Goal: Register for event/course

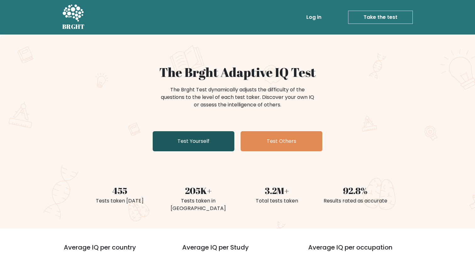
click at [211, 140] on link "Test Yourself" at bounding box center [194, 141] width 82 height 20
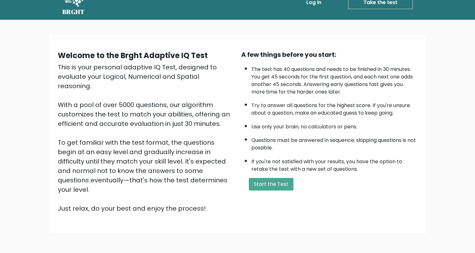
scroll to position [12, 0]
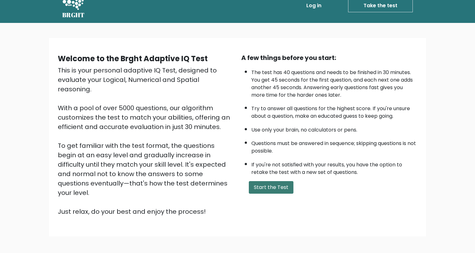
click at [250, 187] on button "Start the Test" at bounding box center [271, 187] width 45 height 13
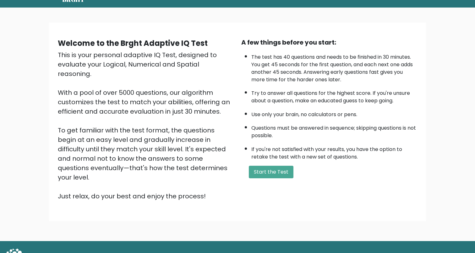
scroll to position [35, 0]
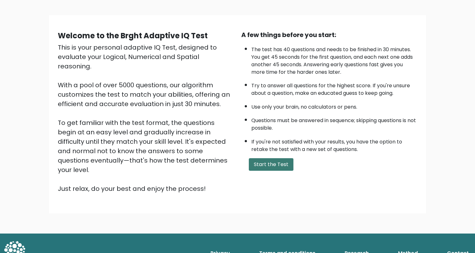
click at [262, 164] on button "Start the Test" at bounding box center [271, 164] width 45 height 13
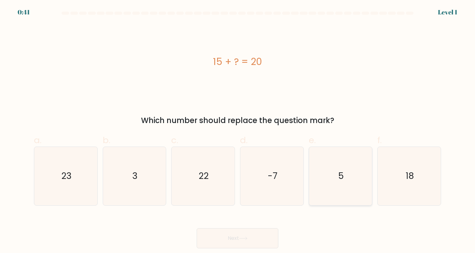
click at [360, 177] on icon "5" at bounding box center [340, 176] width 58 height 58
click at [238, 131] on input "e. 5" at bounding box center [238, 129] width 0 height 4
radio input "true"
click at [244, 235] on button "Next" at bounding box center [238, 238] width 82 height 20
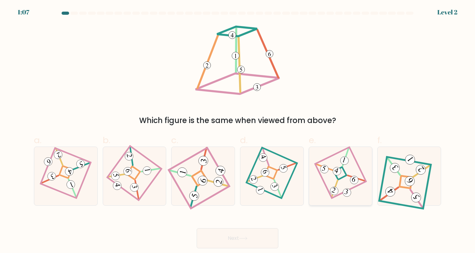
click at [330, 178] on icon at bounding box center [341, 176] width 40 height 47
click at [238, 131] on input "e." at bounding box center [238, 129] width 0 height 4
radio input "true"
click at [268, 242] on button "Next" at bounding box center [238, 238] width 82 height 20
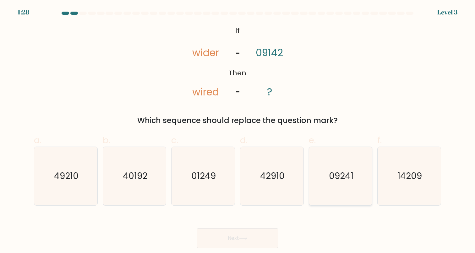
click at [332, 172] on text "09241" at bounding box center [341, 176] width 25 height 12
click at [238, 131] on input "e. 09241" at bounding box center [238, 129] width 0 height 4
radio input "true"
click at [250, 243] on button "Next" at bounding box center [238, 238] width 82 height 20
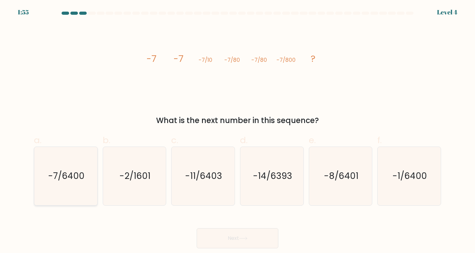
click at [82, 172] on text "-7/6400" at bounding box center [66, 176] width 36 height 12
click at [238, 131] on input "a. -7/6400" at bounding box center [238, 129] width 0 height 4
radio input "true"
click at [217, 242] on button "Next" at bounding box center [238, 238] width 82 height 20
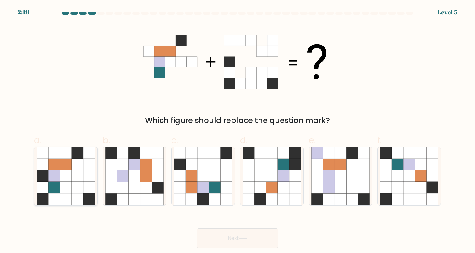
click at [80, 169] on icon at bounding box center [78, 165] width 12 height 12
click at [238, 131] on input "a." at bounding box center [238, 129] width 0 height 4
radio input "true"
click at [237, 244] on button "Next" at bounding box center [238, 238] width 82 height 20
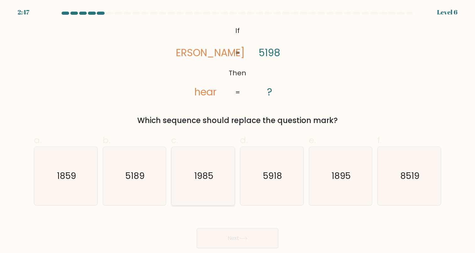
click at [190, 174] on icon "1985" at bounding box center [203, 176] width 58 height 58
click at [238, 131] on input "c. 1985" at bounding box center [238, 129] width 0 height 4
radio input "true"
click at [217, 236] on button "Next" at bounding box center [238, 238] width 82 height 20
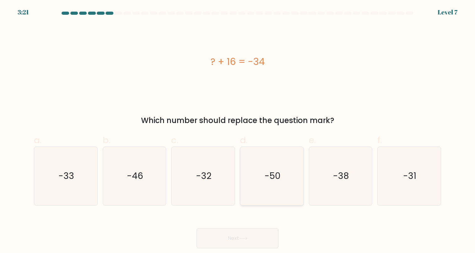
click at [273, 179] on text "-50" at bounding box center [273, 176] width 16 height 12
click at [238, 131] on input "d. -50" at bounding box center [238, 129] width 0 height 4
radio input "true"
click at [239, 234] on button "Next" at bounding box center [238, 238] width 82 height 20
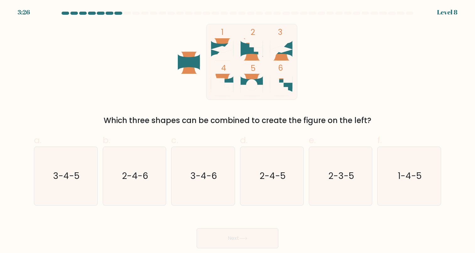
drag, startPoint x: 112, startPoint y: 194, endPoint x: 136, endPoint y: 225, distance: 39.9
click at [112, 194] on icon "2-4-6" at bounding box center [134, 176] width 58 height 58
click at [238, 131] on input "b. 2-4-6" at bounding box center [238, 129] width 0 height 4
radio input "true"
click at [227, 239] on button "Next" at bounding box center [238, 238] width 82 height 20
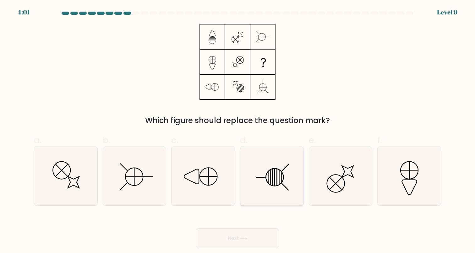
click at [290, 182] on icon at bounding box center [272, 176] width 58 height 58
click at [238, 131] on input "d." at bounding box center [238, 129] width 0 height 4
radio input "true"
click at [241, 232] on button "Next" at bounding box center [238, 238] width 82 height 20
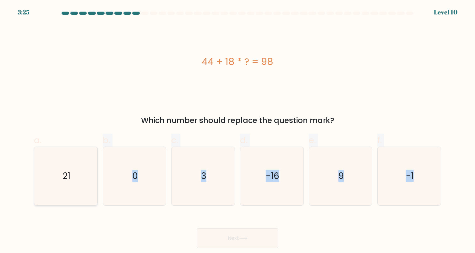
drag, startPoint x: 225, startPoint y: 207, endPoint x: 72, endPoint y: 166, distance: 158.6
click at [72, 166] on form "a. 0" at bounding box center [237, 130] width 475 height 237
click at [202, 125] on div "Which number should replace the question mark?" at bounding box center [238, 120] width 400 height 11
click at [104, 96] on div "44 + 18 * ? = 98" at bounding box center [237, 62] width 407 height 76
click at [297, 95] on div "44 + 18 * ? = 98" at bounding box center [237, 62] width 407 height 76
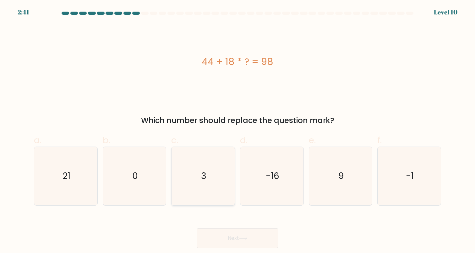
click at [208, 166] on icon "3" at bounding box center [203, 176] width 58 height 58
click at [238, 131] on input "c. 3" at bounding box center [238, 129] width 0 height 4
radio input "true"
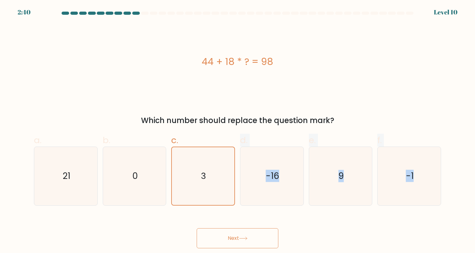
drag, startPoint x: 208, startPoint y: 166, endPoint x: 228, endPoint y: 246, distance: 81.9
click at [228, 246] on form "a. 0" at bounding box center [237, 130] width 475 height 237
click at [236, 239] on button "Next" at bounding box center [238, 238] width 82 height 20
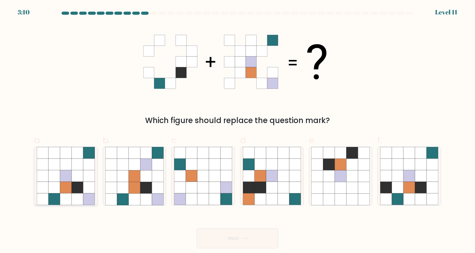
click at [46, 195] on icon at bounding box center [43, 200] width 12 height 12
click at [238, 131] on input "a." at bounding box center [238, 129] width 0 height 4
radio input "true"
click at [219, 237] on button "Next" at bounding box center [238, 238] width 82 height 20
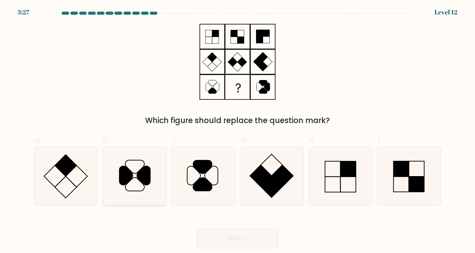
click at [147, 173] on icon at bounding box center [143, 175] width 13 height 19
click at [238, 131] on input "b." at bounding box center [238, 129] width 0 height 4
radio input "true"
click at [221, 244] on button "Next" at bounding box center [238, 238] width 82 height 20
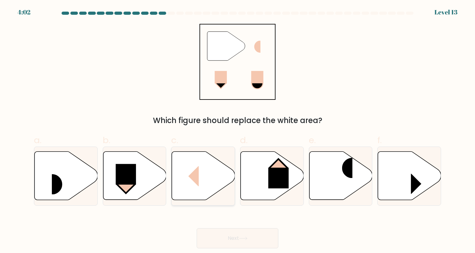
click at [203, 168] on icon at bounding box center [203, 176] width 63 height 48
click at [238, 131] on input "c." at bounding box center [238, 129] width 0 height 4
radio input "true"
click at [232, 242] on button "Next" at bounding box center [238, 238] width 82 height 20
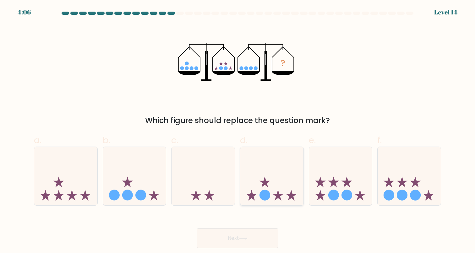
click at [264, 192] on circle at bounding box center [265, 195] width 11 height 11
click at [238, 131] on input "d." at bounding box center [238, 129] width 0 height 4
radio input "true"
click at [242, 239] on icon at bounding box center [243, 238] width 8 height 3
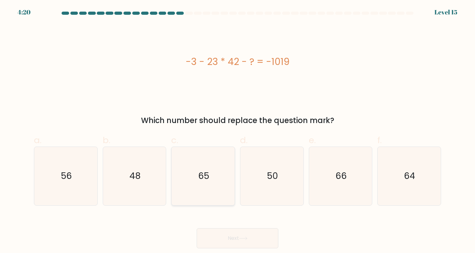
click at [188, 187] on icon "65" at bounding box center [203, 176] width 58 height 58
click at [238, 131] on input "c. 65" at bounding box center [238, 129] width 0 height 4
radio input "true"
click at [229, 245] on button "Next" at bounding box center [238, 238] width 82 height 20
click at [227, 250] on body "4:19 Level 15" at bounding box center [237, 126] width 475 height 253
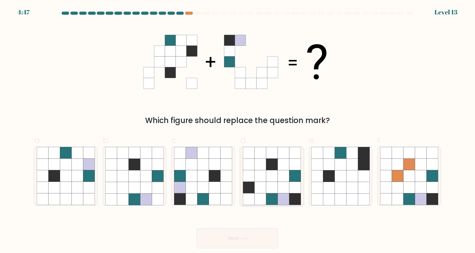
click at [281, 173] on icon at bounding box center [284, 176] width 12 height 12
click at [238, 131] on input "d." at bounding box center [238, 129] width 0 height 4
radio input "true"
click at [241, 231] on button "Next" at bounding box center [238, 238] width 82 height 20
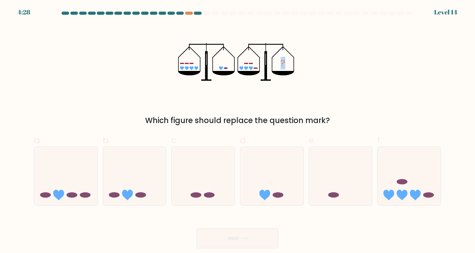
drag, startPoint x: 237, startPoint y: 81, endPoint x: 166, endPoint y: 120, distance: 80.7
click at [166, 120] on div "? Which figure should replace the question mark?" at bounding box center [237, 75] width 415 height 102
click at [142, 198] on icon at bounding box center [134, 176] width 63 height 52
click at [238, 131] on input "b." at bounding box center [238, 129] width 0 height 4
radio input "true"
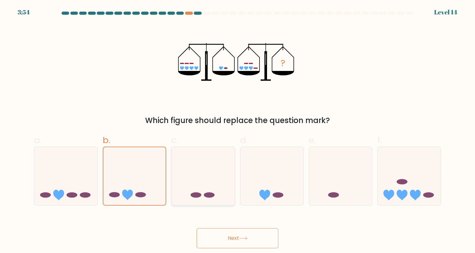
click at [190, 198] on icon at bounding box center [203, 176] width 63 height 52
click at [238, 131] on input "c." at bounding box center [238, 129] width 0 height 4
radio input "true"
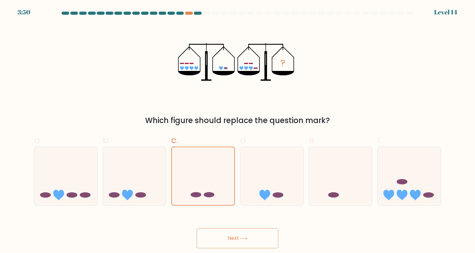
click at [217, 236] on button "Next" at bounding box center [238, 238] width 82 height 20
click at [209, 238] on button "Next" at bounding box center [238, 238] width 82 height 20
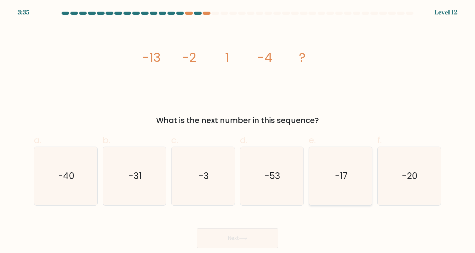
click at [330, 180] on icon "-17" at bounding box center [340, 176] width 58 height 58
click at [238, 131] on input "e. -17" at bounding box center [238, 129] width 0 height 4
radio input "true"
click at [210, 241] on button "Next" at bounding box center [238, 238] width 82 height 20
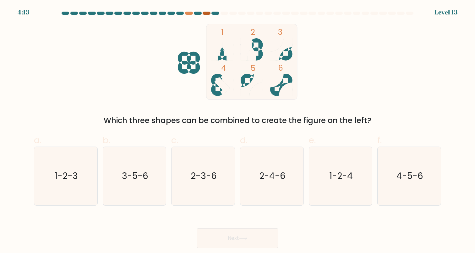
click at [207, 13] on div at bounding box center [207, 13] width 8 height 3
click at [142, 171] on text "3-5-6" at bounding box center [135, 176] width 26 height 12
click at [238, 131] on input "b. 3-5-6" at bounding box center [238, 129] width 0 height 4
radio input "true"
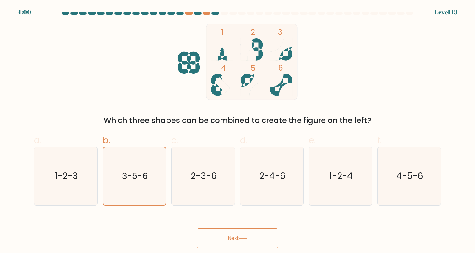
click at [233, 241] on button "Next" at bounding box center [238, 238] width 82 height 20
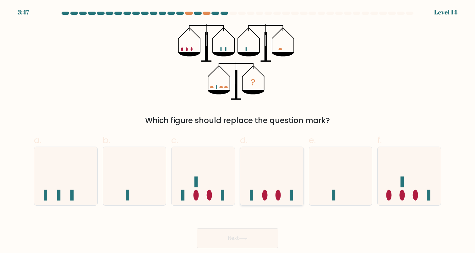
click at [263, 198] on ellipse at bounding box center [264, 195] width 5 height 11
click at [238, 131] on input "d." at bounding box center [238, 129] width 0 height 4
radio input "true"
click at [244, 235] on button "Next" at bounding box center [238, 238] width 82 height 20
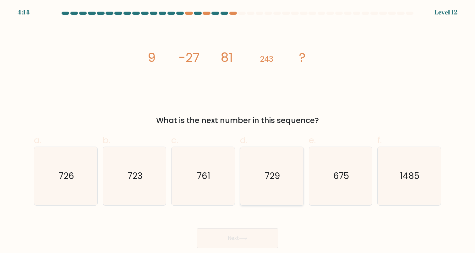
click at [279, 177] on text "729" at bounding box center [272, 176] width 15 height 12
click at [238, 131] on input "d. 729" at bounding box center [238, 129] width 0 height 4
radio input "true"
click at [250, 241] on button "Next" at bounding box center [238, 238] width 82 height 20
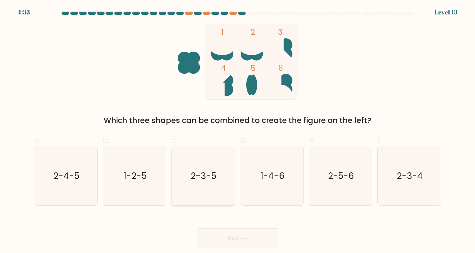
click at [200, 184] on icon "2-3-5" at bounding box center [203, 176] width 58 height 58
click at [238, 131] on input "c. 2-3-5" at bounding box center [238, 129] width 0 height 4
radio input "true"
click at [228, 229] on button "Next" at bounding box center [238, 238] width 82 height 20
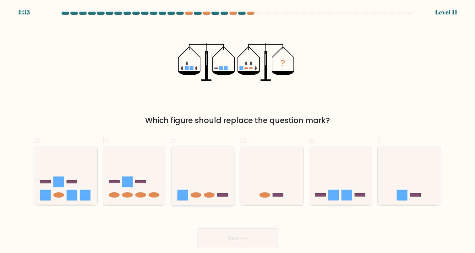
click at [211, 184] on icon at bounding box center [203, 176] width 63 height 52
click at [238, 131] on input "c." at bounding box center [238, 129] width 0 height 4
radio input "true"
click at [227, 234] on button "Next" at bounding box center [238, 238] width 82 height 20
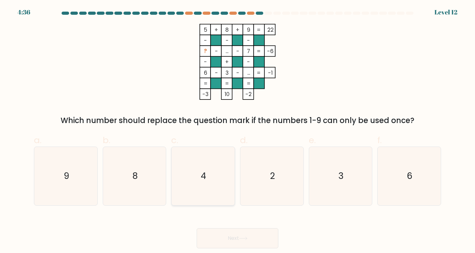
click at [202, 189] on icon "4" at bounding box center [203, 176] width 58 height 58
click at [238, 131] on input "c. 4" at bounding box center [238, 129] width 0 height 4
radio input "true"
click at [219, 243] on button "Next" at bounding box center [238, 238] width 82 height 20
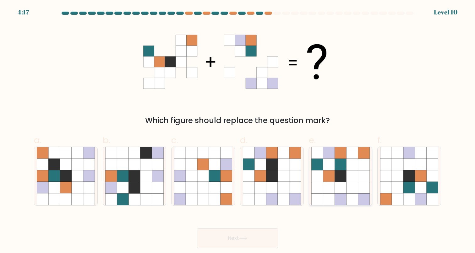
click at [331, 172] on icon at bounding box center [329, 176] width 12 height 12
click at [238, 131] on input "e." at bounding box center [238, 129] width 0 height 4
radio input "true"
click at [290, 177] on icon at bounding box center [295, 176] width 12 height 12
click at [238, 131] on input "d." at bounding box center [238, 129] width 0 height 4
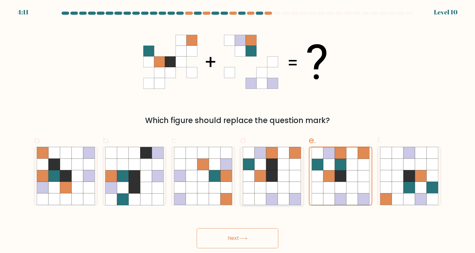
radio input "true"
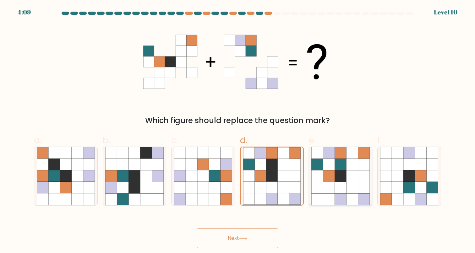
click at [340, 182] on icon at bounding box center [341, 188] width 12 height 12
click at [238, 131] on input "e." at bounding box center [238, 129] width 0 height 4
radio input "true"
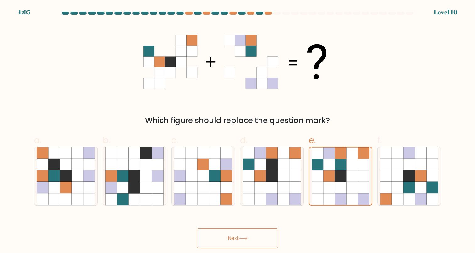
click at [255, 239] on button "Next" at bounding box center [238, 238] width 82 height 20
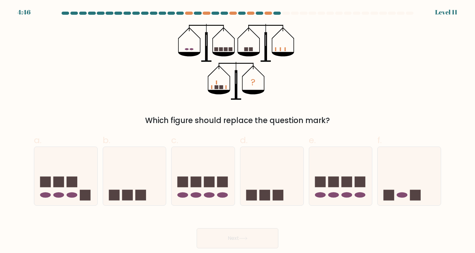
drag, startPoint x: 255, startPoint y: 239, endPoint x: 365, endPoint y: 103, distance: 174.2
click at [365, 103] on form at bounding box center [237, 130] width 475 height 237
click at [349, 213] on form at bounding box center [237, 130] width 475 height 237
click at [399, 192] on icon at bounding box center [409, 176] width 63 height 52
click at [238, 131] on input "f." at bounding box center [238, 129] width 0 height 4
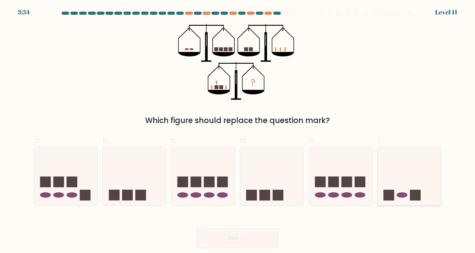
radio input "true"
click at [227, 234] on button "Next" at bounding box center [238, 238] width 82 height 20
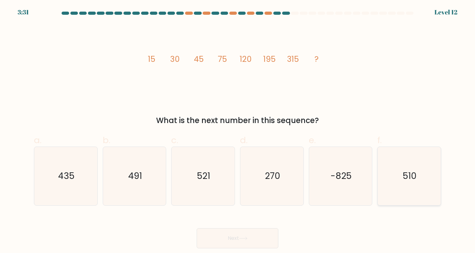
click at [441, 182] on div "510" at bounding box center [409, 176] width 64 height 59
click at [238, 131] on input "f. 510" at bounding box center [238, 129] width 0 height 4
radio input "true"
click at [428, 184] on icon "510" at bounding box center [410, 176] width 58 height 58
click at [238, 131] on input "f. 510" at bounding box center [238, 129] width 0 height 4
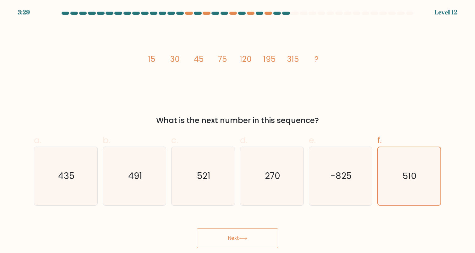
click at [246, 230] on button "Next" at bounding box center [238, 238] width 82 height 20
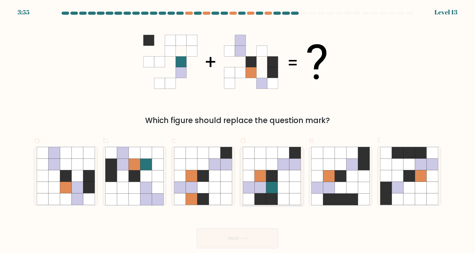
click at [267, 190] on icon at bounding box center [272, 188] width 12 height 12
click at [238, 131] on input "d." at bounding box center [238, 129] width 0 height 4
radio input "true"
click at [252, 234] on button "Next" at bounding box center [238, 238] width 82 height 20
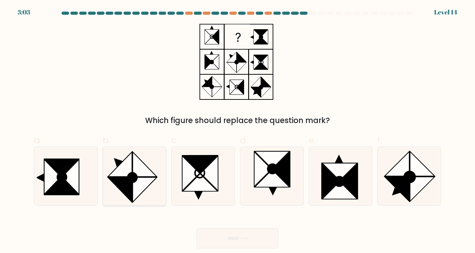
click at [122, 168] on icon at bounding box center [120, 164] width 24 height 25
click at [238, 131] on input "b." at bounding box center [238, 129] width 0 height 4
radio input "true"
click at [215, 239] on button "Next" at bounding box center [238, 238] width 82 height 20
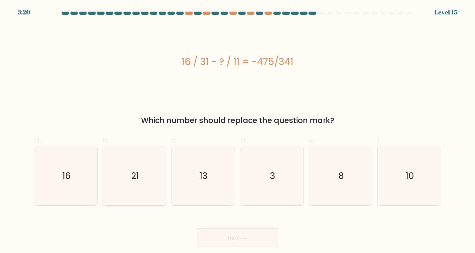
drag, startPoint x: 156, startPoint y: 171, endPoint x: 164, endPoint y: 180, distance: 12.3
click at [156, 171] on icon "21" at bounding box center [134, 176] width 58 height 58
click at [238, 131] on input "b. 21" at bounding box center [238, 129] width 0 height 4
radio input "true"
click at [221, 234] on button "Next" at bounding box center [238, 238] width 82 height 20
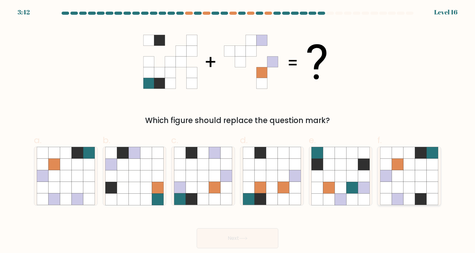
click at [418, 174] on icon at bounding box center [421, 176] width 12 height 12
click at [238, 131] on input "f." at bounding box center [238, 129] width 0 height 4
radio input "true"
click at [253, 248] on body "3:42 Level 16" at bounding box center [237, 126] width 475 height 253
click at [253, 240] on button "Next" at bounding box center [238, 238] width 82 height 20
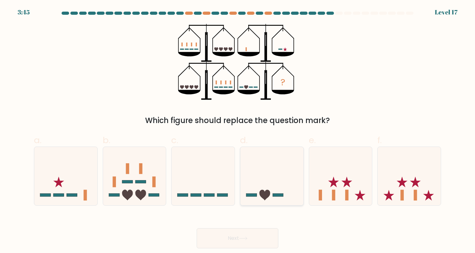
click at [284, 189] on icon at bounding box center [271, 176] width 63 height 52
click at [238, 131] on input "d." at bounding box center [238, 129] width 0 height 4
radio input "true"
click at [332, 187] on icon at bounding box center [340, 176] width 63 height 52
click at [238, 131] on input "e." at bounding box center [238, 129] width 0 height 4
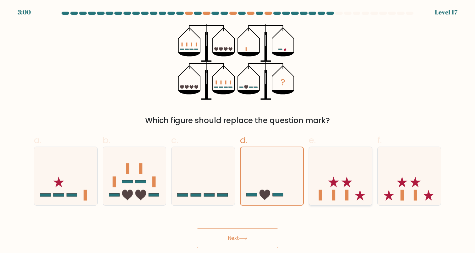
radio input "true"
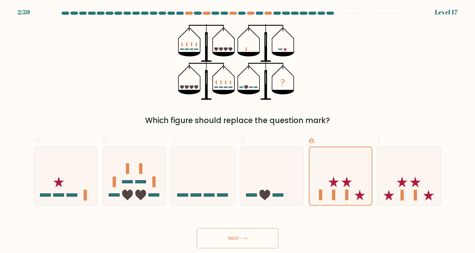
click at [221, 241] on button "Next" at bounding box center [238, 238] width 82 height 20
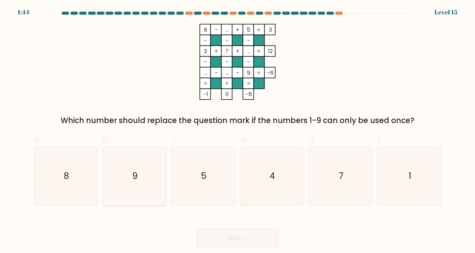
click at [142, 193] on icon "9" at bounding box center [134, 176] width 58 height 58
click at [238, 131] on input "b. 9" at bounding box center [238, 129] width 0 height 4
radio input "true"
click at [226, 239] on button "Next" at bounding box center [238, 238] width 82 height 20
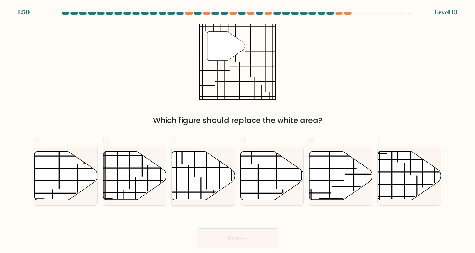
click at [211, 194] on icon at bounding box center [203, 176] width 63 height 48
click at [238, 131] on input "c." at bounding box center [238, 129] width 0 height 4
radio input "true"
click at [253, 233] on button "Next" at bounding box center [238, 238] width 82 height 20
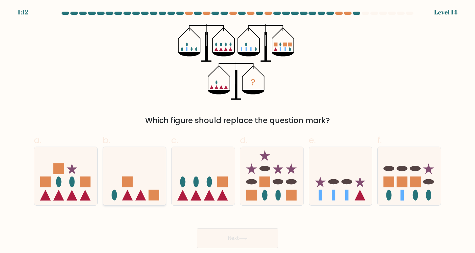
click at [154, 193] on rect at bounding box center [154, 195] width 11 height 11
click at [238, 131] on input "b." at bounding box center [238, 129] width 0 height 4
radio input "true"
click at [195, 194] on icon at bounding box center [196, 195] width 11 height 11
click at [238, 131] on input "c." at bounding box center [238, 129] width 0 height 4
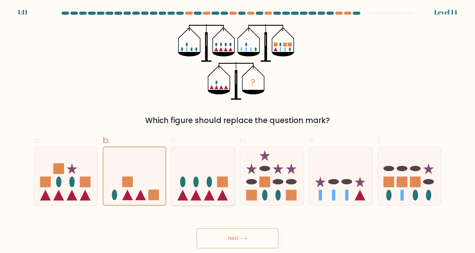
radio input "true"
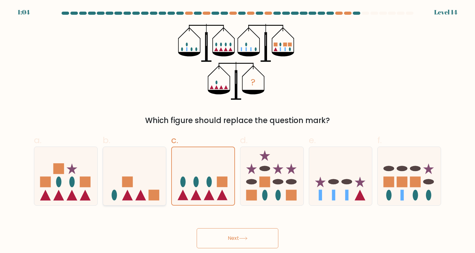
click at [127, 185] on rect at bounding box center [127, 182] width 11 height 11
click at [238, 131] on input "b." at bounding box center [238, 129] width 0 height 4
radio input "true"
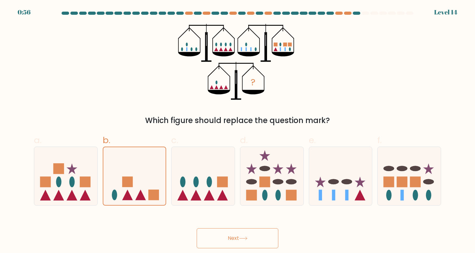
click at [220, 242] on button "Next" at bounding box center [238, 238] width 82 height 20
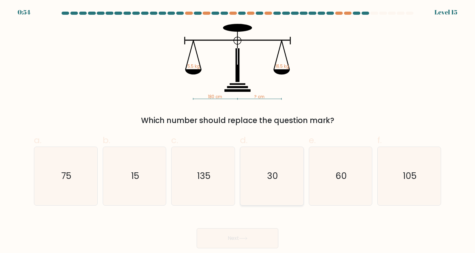
click at [268, 190] on icon "30" at bounding box center [272, 176] width 58 height 58
click at [238, 131] on input "d. 30" at bounding box center [238, 129] width 0 height 4
radio input "true"
click at [251, 249] on body "0:52 Level 15" at bounding box center [237, 126] width 475 height 253
click at [245, 242] on button "Next" at bounding box center [238, 238] width 82 height 20
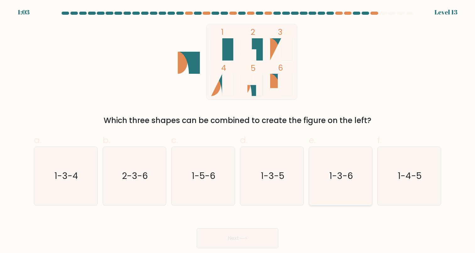
click at [357, 193] on icon "1-3-6" at bounding box center [340, 176] width 58 height 58
click at [238, 131] on input "e. 1-3-6" at bounding box center [238, 129] width 0 height 4
radio input "true"
click at [261, 237] on button "Next" at bounding box center [238, 238] width 82 height 20
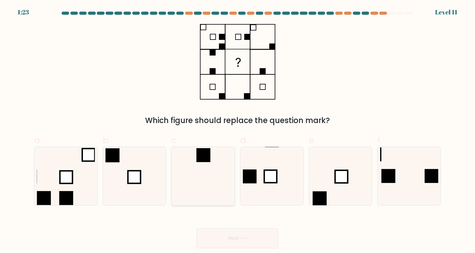
click at [218, 171] on icon at bounding box center [203, 176] width 58 height 58
click at [238, 131] on input "c." at bounding box center [238, 129] width 0 height 4
radio input "true"
click at [235, 240] on button "Next" at bounding box center [238, 238] width 82 height 20
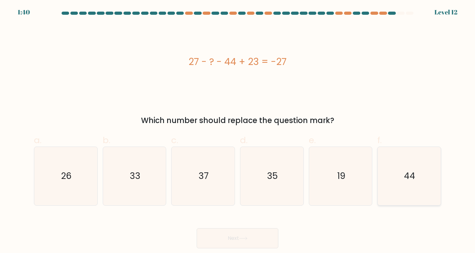
click at [392, 175] on icon "44" at bounding box center [409, 176] width 58 height 58
click at [238, 131] on input "f. 44" at bounding box center [238, 129] width 0 height 4
radio input "true"
click at [236, 240] on button "Next" at bounding box center [238, 238] width 82 height 20
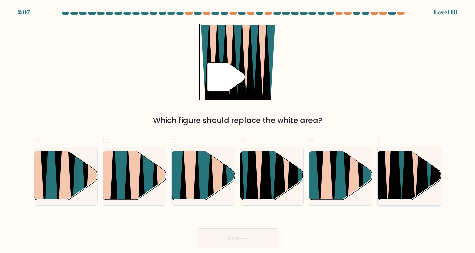
click at [386, 190] on icon at bounding box center [381, 152] width 14 height 126
click at [238, 131] on input "f." at bounding box center [238, 129] width 0 height 4
radio input "true"
click at [222, 234] on button "Next" at bounding box center [238, 238] width 82 height 20
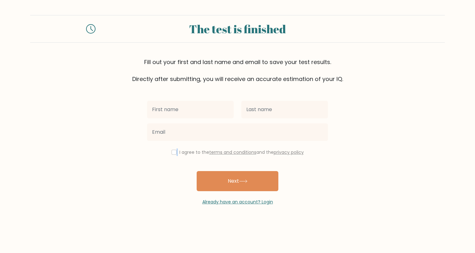
drag, startPoint x: 176, startPoint y: 153, endPoint x: 171, endPoint y: 153, distance: 5.4
click at [171, 153] on div "I agree to the terms and conditions and the privacy policy" at bounding box center [237, 153] width 189 height 8
click at [171, 155] on div "I agree to the terms and conditions and the privacy policy" at bounding box center [237, 153] width 189 height 8
click at [173, 152] on input "checkbox" at bounding box center [174, 152] width 5 height 5
checkbox input "true"
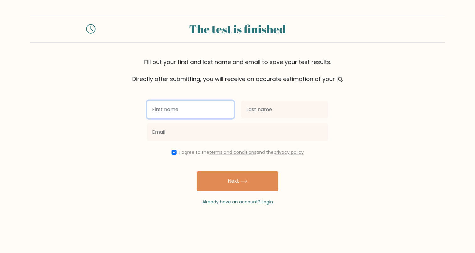
click at [198, 104] on input "text" at bounding box center [190, 110] width 87 height 18
type input "[PERSON_NAME]"
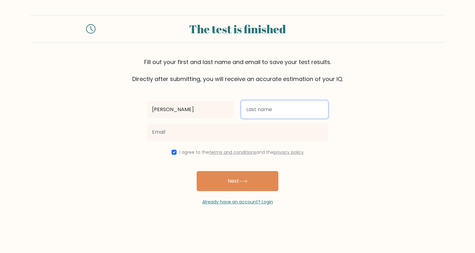
click at [255, 113] on input "text" at bounding box center [284, 110] width 87 height 18
type input "Aranton"
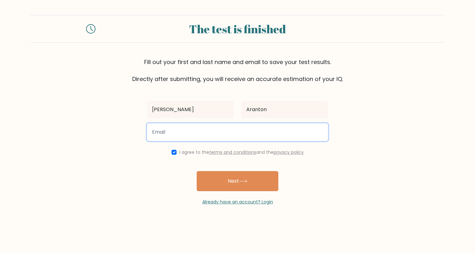
click at [214, 128] on input "email" at bounding box center [237, 132] width 181 height 18
type input "[EMAIL_ADDRESS][DOMAIN_NAME]"
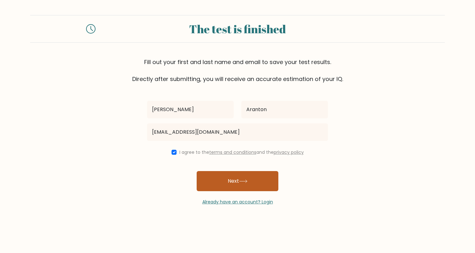
click at [217, 178] on button "Next" at bounding box center [238, 181] width 82 height 20
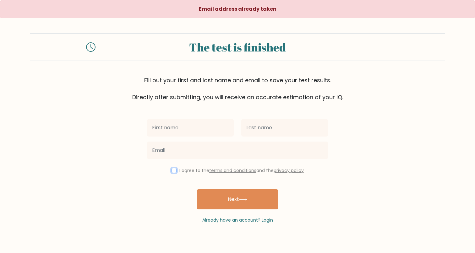
click at [173, 172] on input "checkbox" at bounding box center [174, 170] width 5 height 5
checkbox input "true"
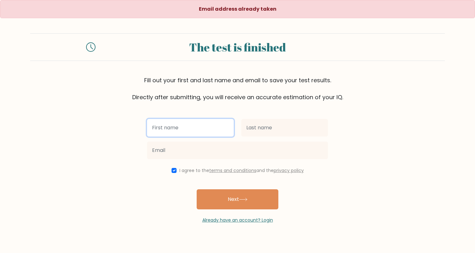
click at [187, 132] on input "text" at bounding box center [190, 128] width 87 height 18
type input "Hannah Maria"
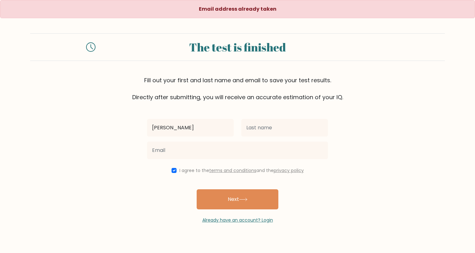
click at [174, 167] on div "I agree to the terms and conditions and the privacy policy" at bounding box center [237, 171] width 189 height 8
click at [172, 172] on input "checkbox" at bounding box center [174, 170] width 5 height 5
checkbox input "false"
click at [213, 221] on link "Already have an account? Login" at bounding box center [237, 220] width 71 height 6
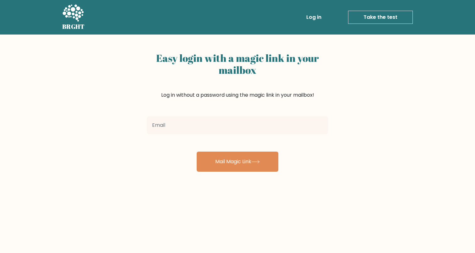
click at [225, 128] on input "email" at bounding box center [237, 126] width 181 height 18
type input "[EMAIL_ADDRESS][DOMAIN_NAME]"
click at [210, 151] on form "[EMAIL_ADDRESS][DOMAIN_NAME] Mail Magic Link" at bounding box center [237, 143] width 181 height 58
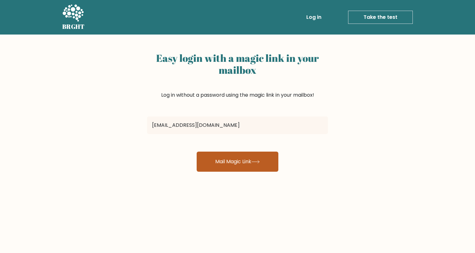
click at [210, 158] on button "Mail Magic Link" at bounding box center [238, 162] width 82 height 20
